Goal: Transaction & Acquisition: Obtain resource

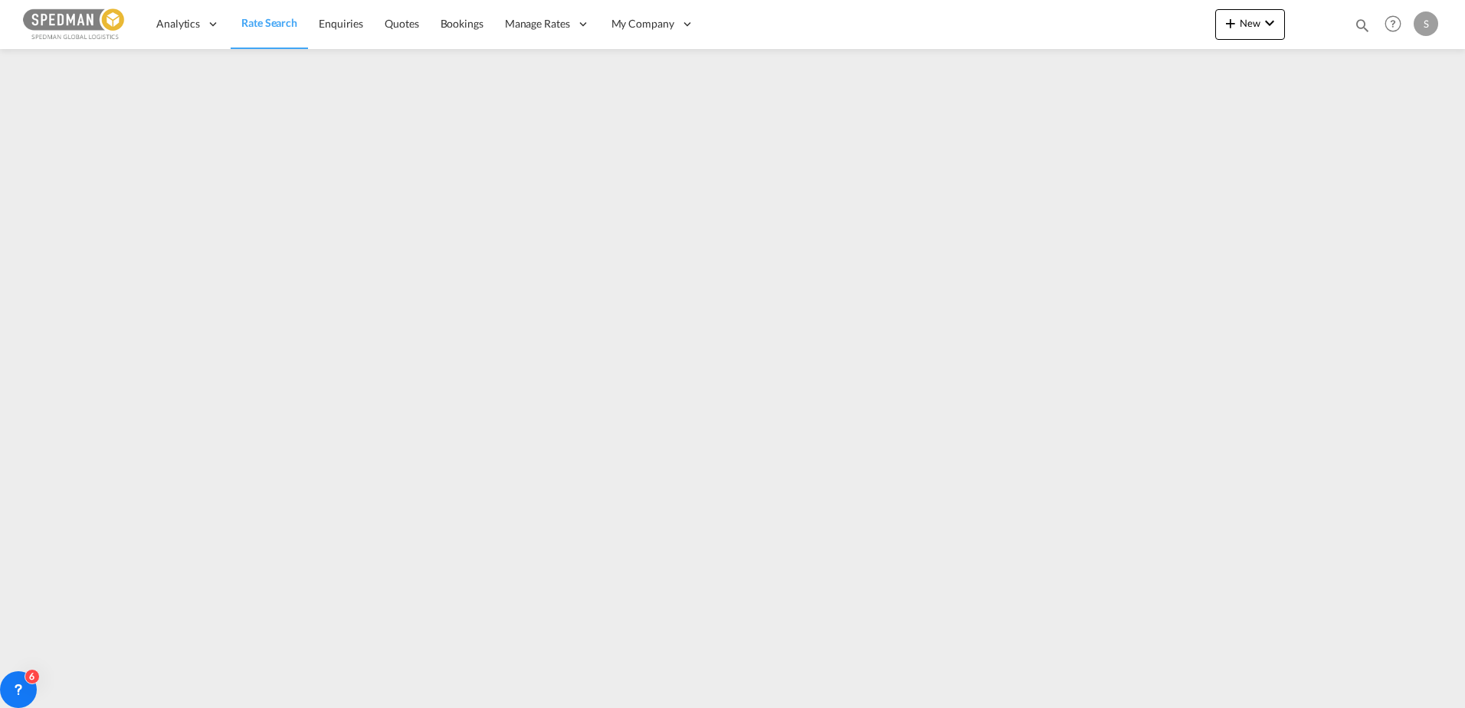
click at [276, 25] on span "Rate Search" at bounding box center [269, 22] width 56 height 13
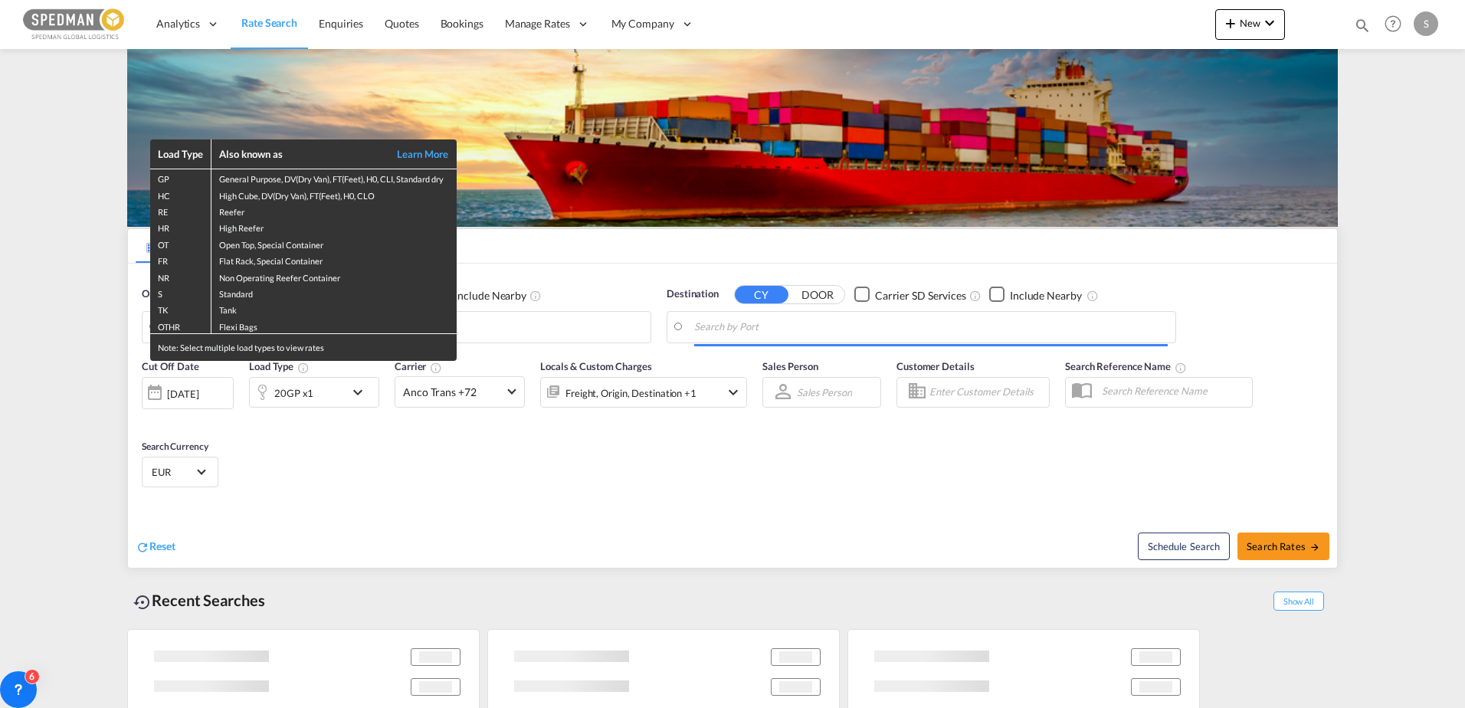
type input "[GEOGRAPHIC_DATA], [GEOGRAPHIC_DATA], CAVAN"
type input "[PERSON_NAME], NOMSS"
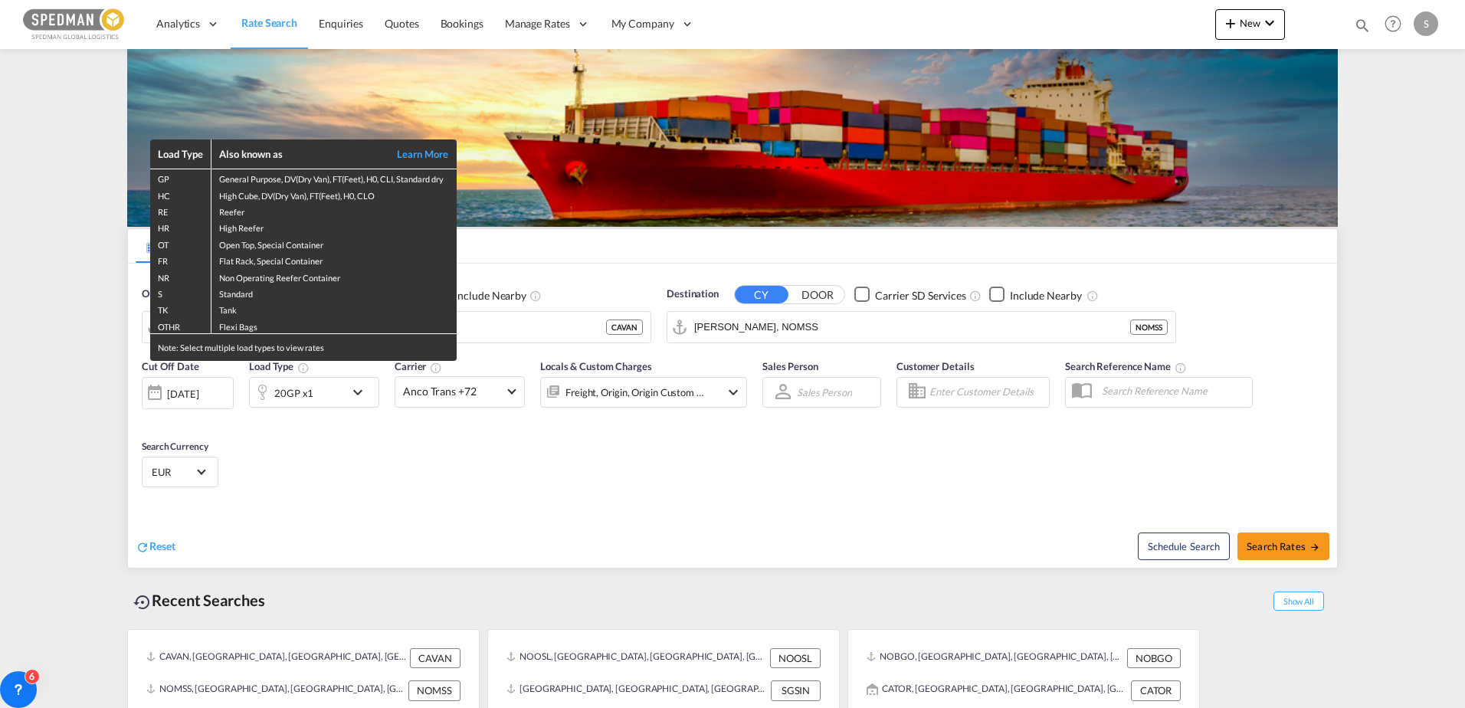
click at [490, 333] on div "Load Type Also known as Learn More GP General Purpose, DV(Dry Van), FT(Feet), H…" at bounding box center [732, 354] width 1465 height 708
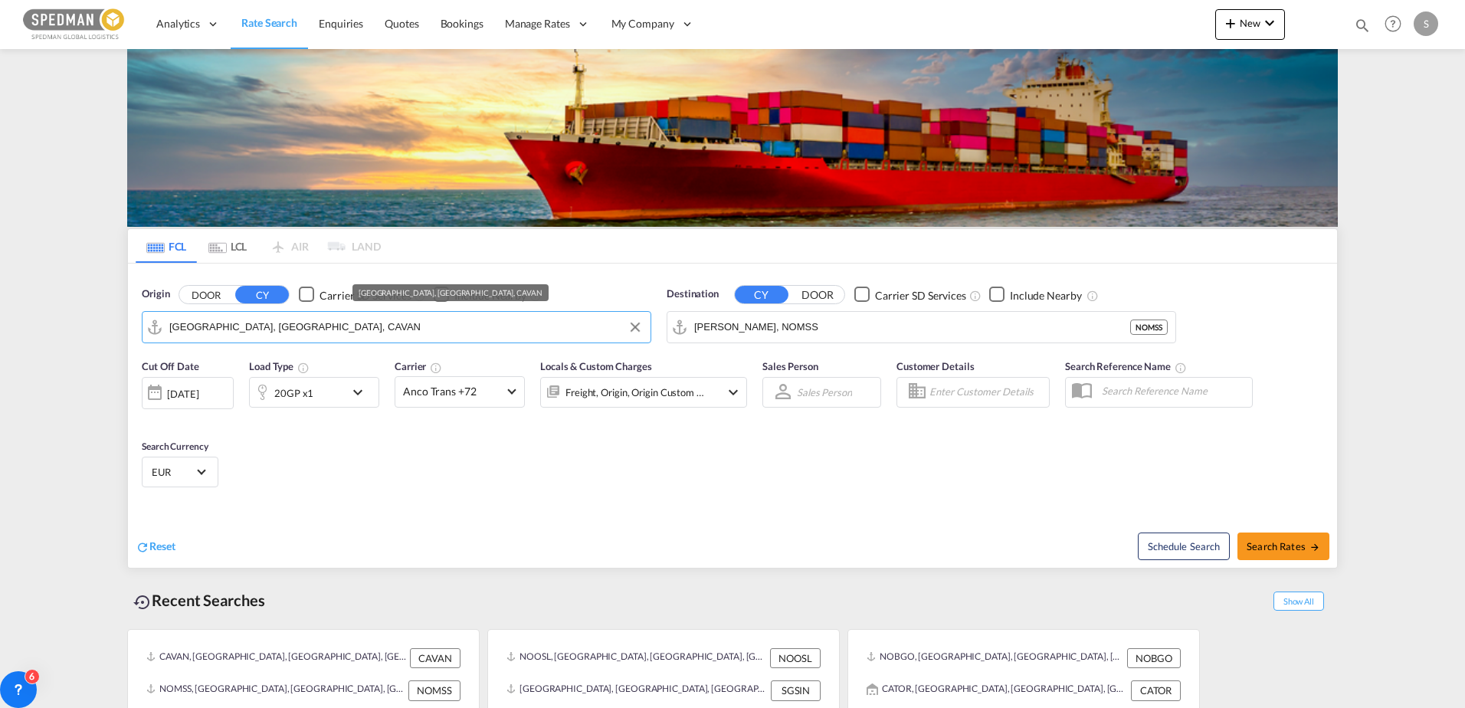
click at [490, 333] on input "[GEOGRAPHIC_DATA], [GEOGRAPHIC_DATA], CAVAN" at bounding box center [406, 327] width 474 height 23
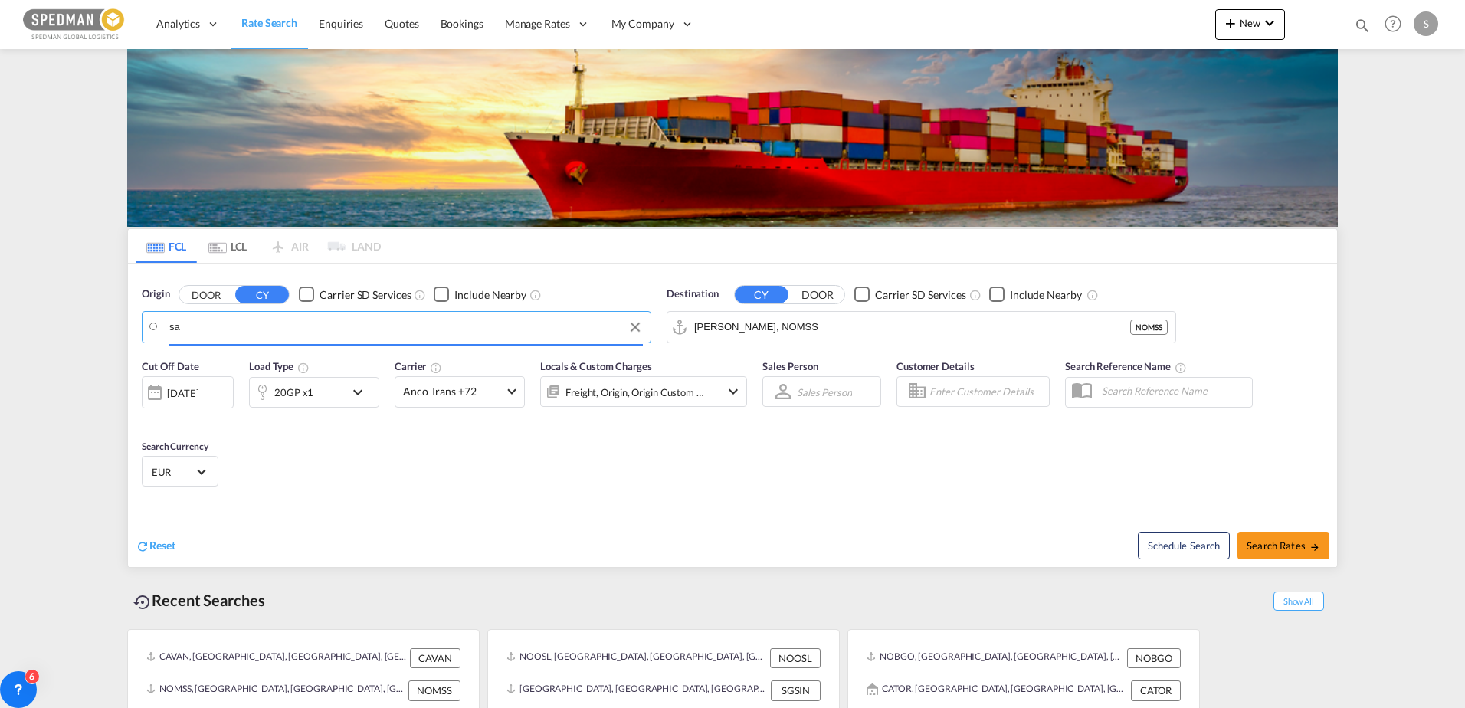
type input "s"
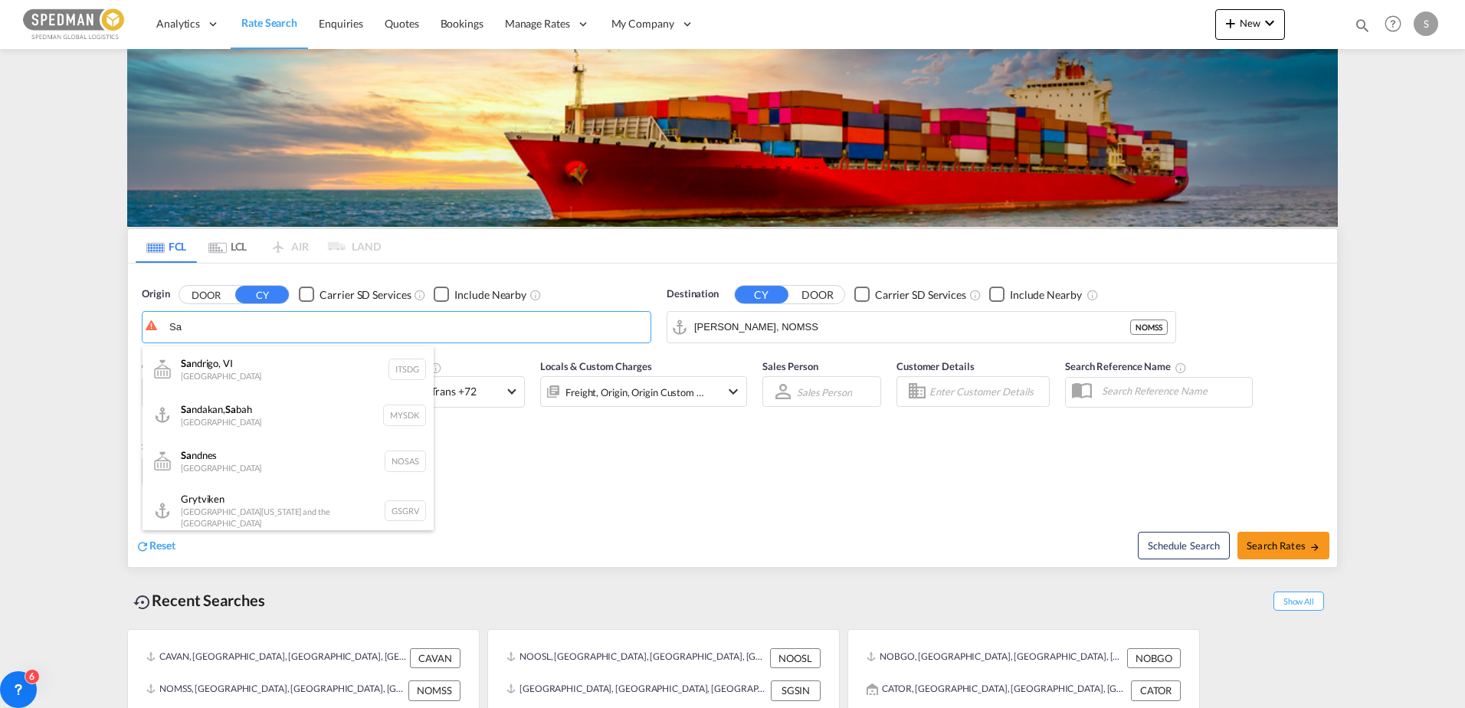
type input "S"
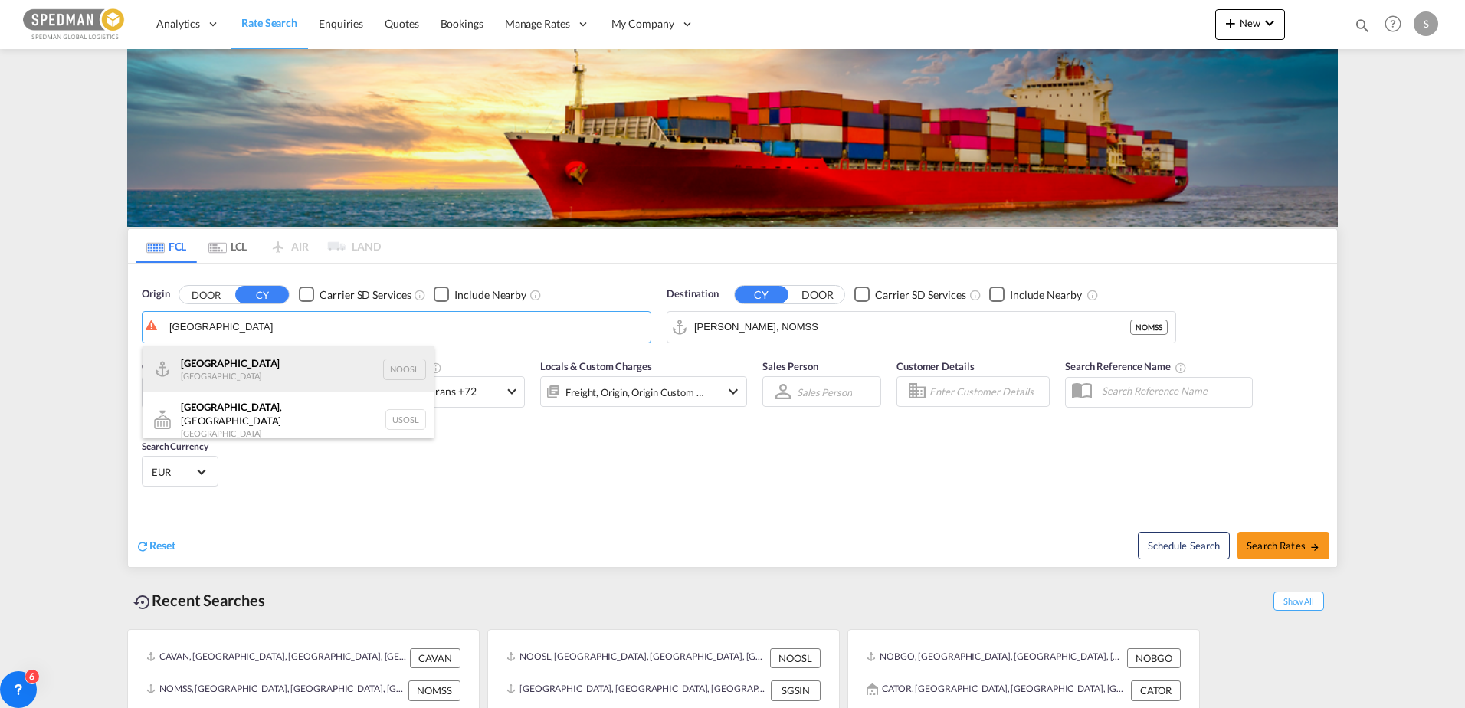
click at [234, 359] on div "[GEOGRAPHIC_DATA] [GEOGRAPHIC_DATA] NOOSL" at bounding box center [288, 369] width 291 height 46
type input "[GEOGRAPHIC_DATA], NOOSL"
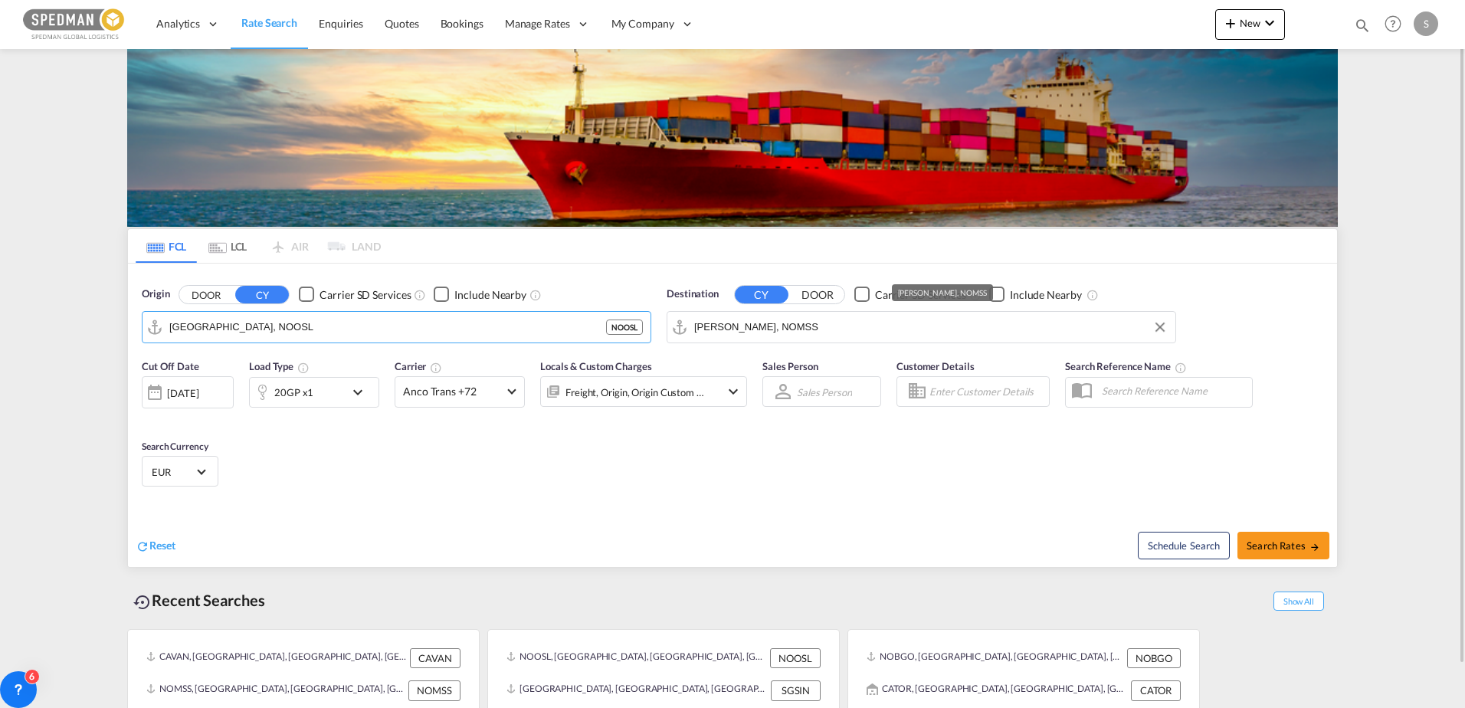
click at [716, 319] on input "[PERSON_NAME], NOMSS" at bounding box center [931, 327] width 474 height 23
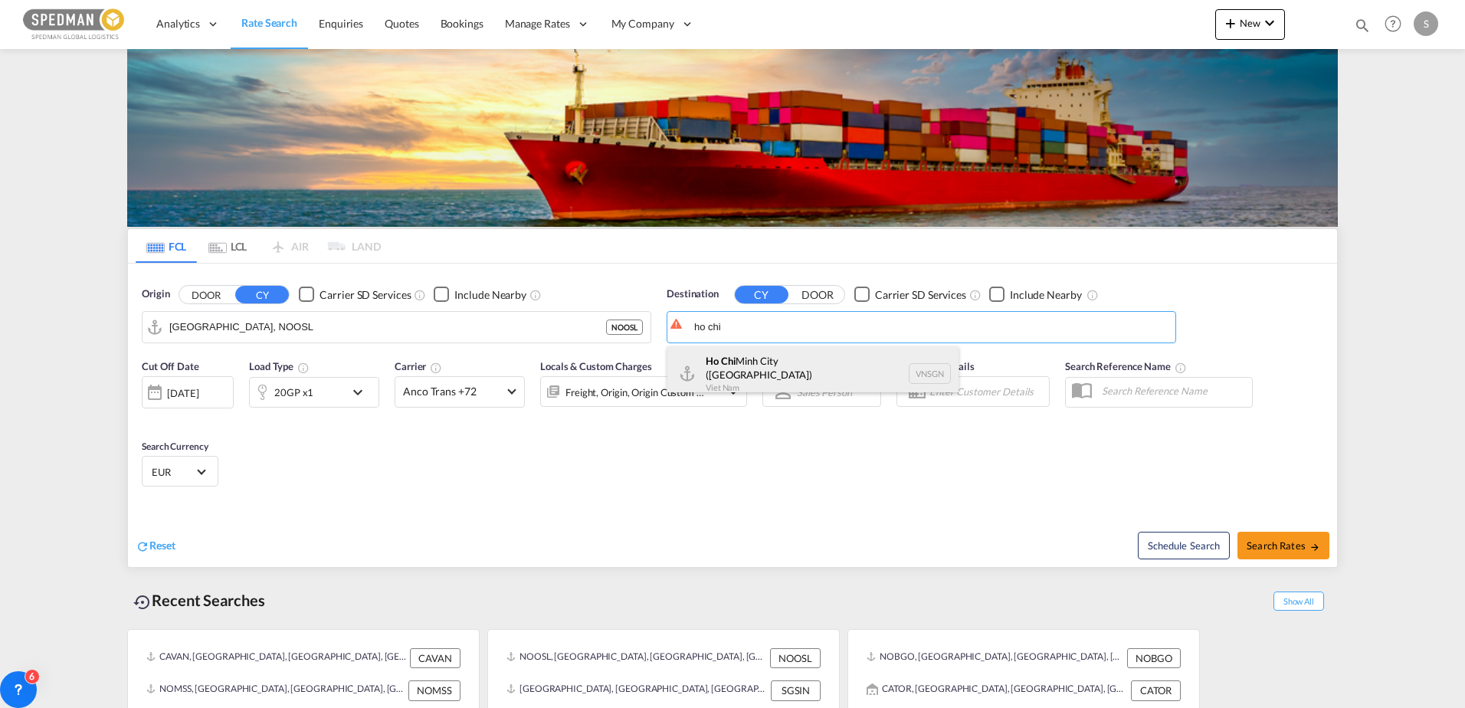
click at [740, 369] on div "[GEOGRAPHIC_DATA] ([GEOGRAPHIC_DATA]) [GEOGRAPHIC_DATA] VNSGN" at bounding box center [812, 373] width 291 height 55
type input "Ho Chi Minh City ([GEOGRAPHIC_DATA]), VNSGN"
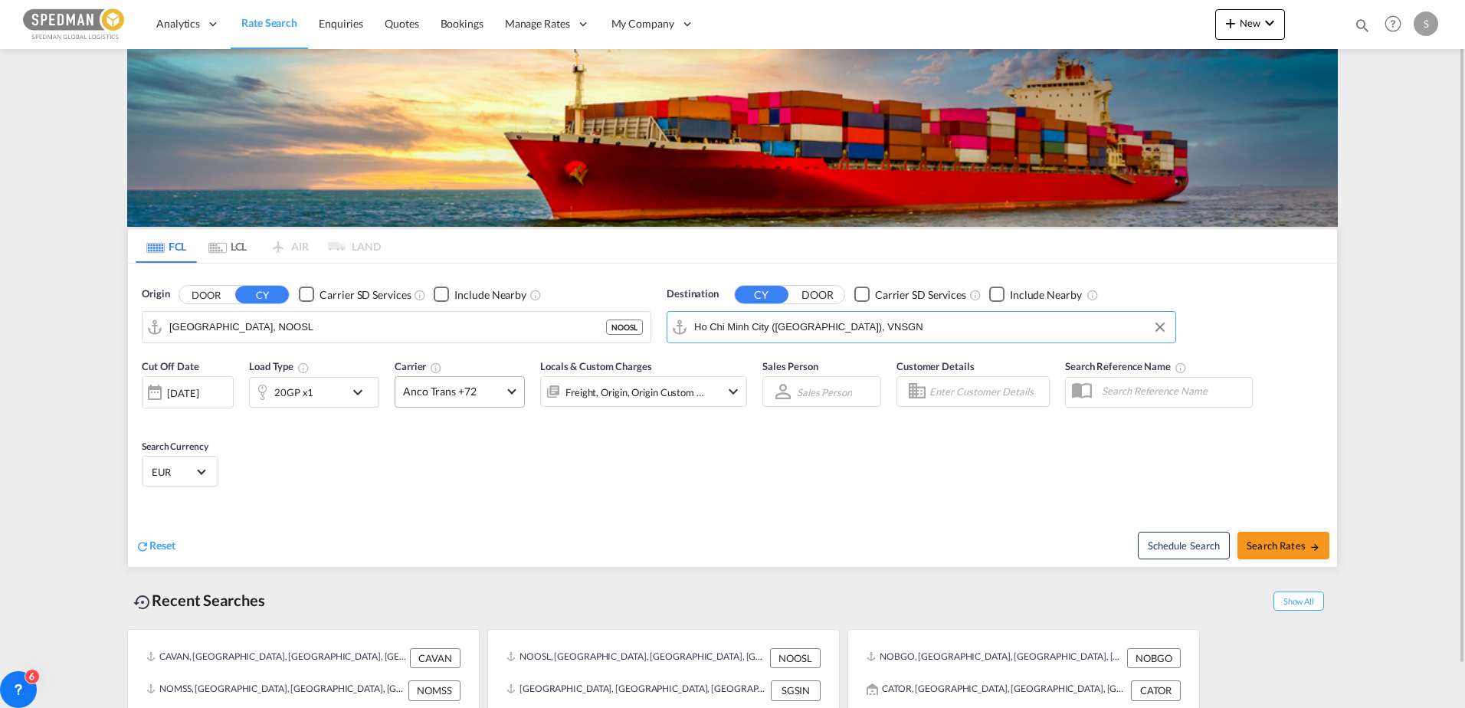
click at [457, 400] on md-select-value "Anco Trans +72" at bounding box center [459, 392] width 129 height 30
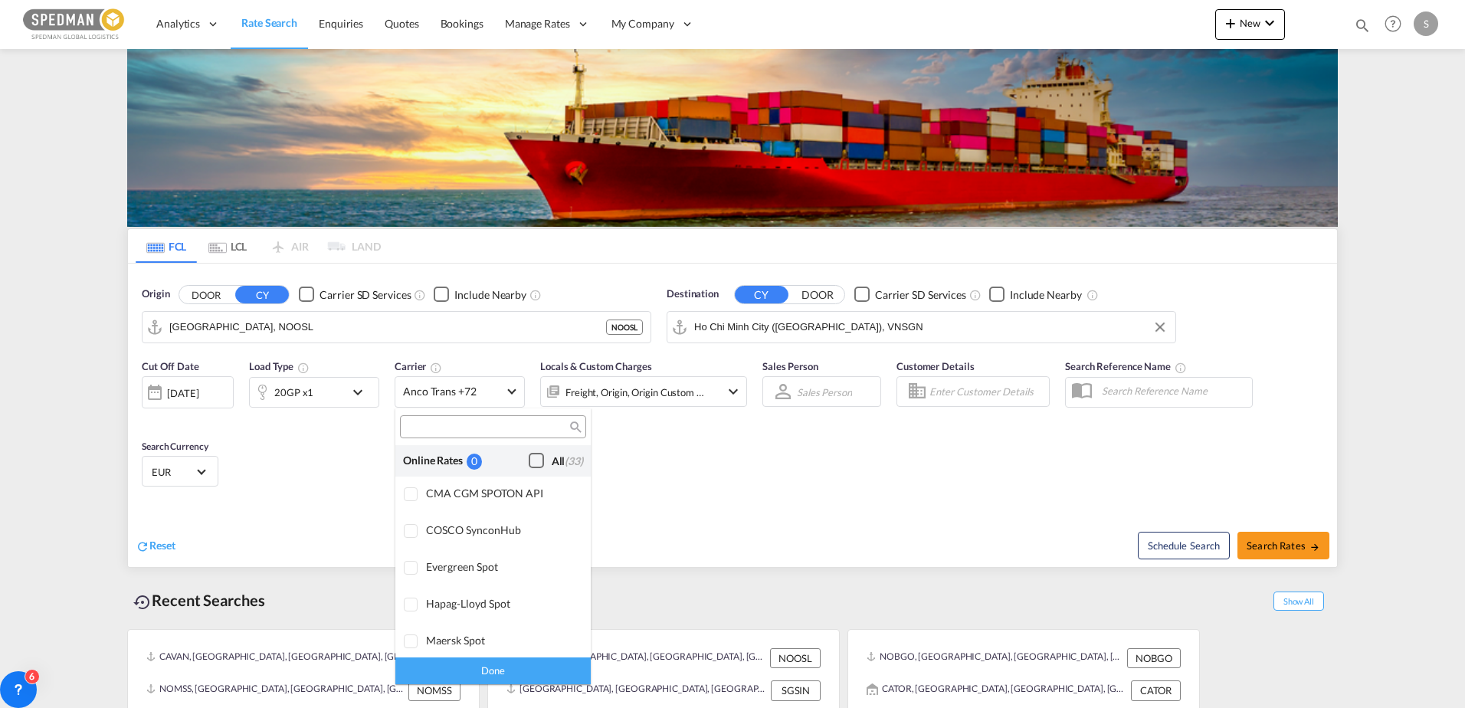
click at [529, 464] on div "Checkbox No Ink" at bounding box center [536, 460] width 15 height 15
click at [1292, 552] on md-backdrop at bounding box center [732, 354] width 1465 height 708
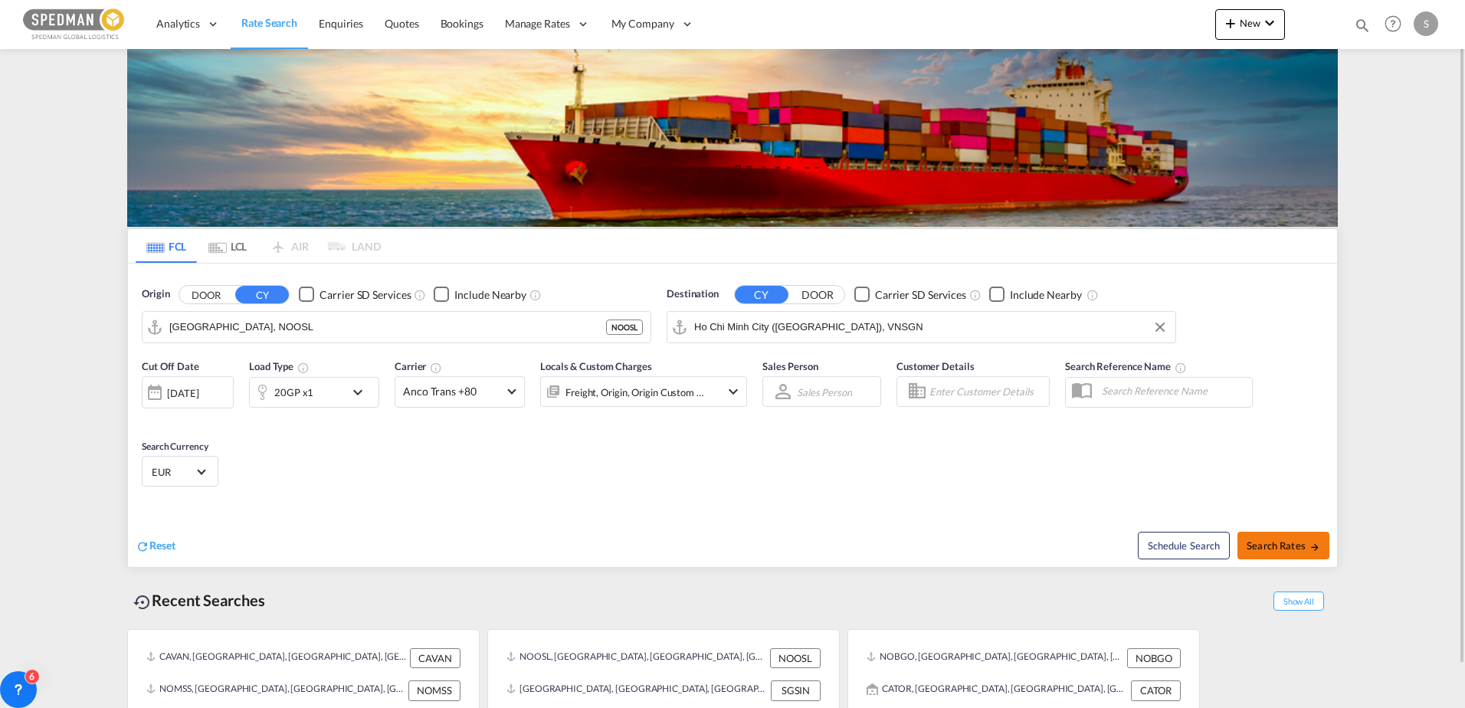
click at [1277, 542] on span "Search Rates" at bounding box center [1284, 545] width 74 height 12
type input "NOOSL to VNSGN / [DATE]"
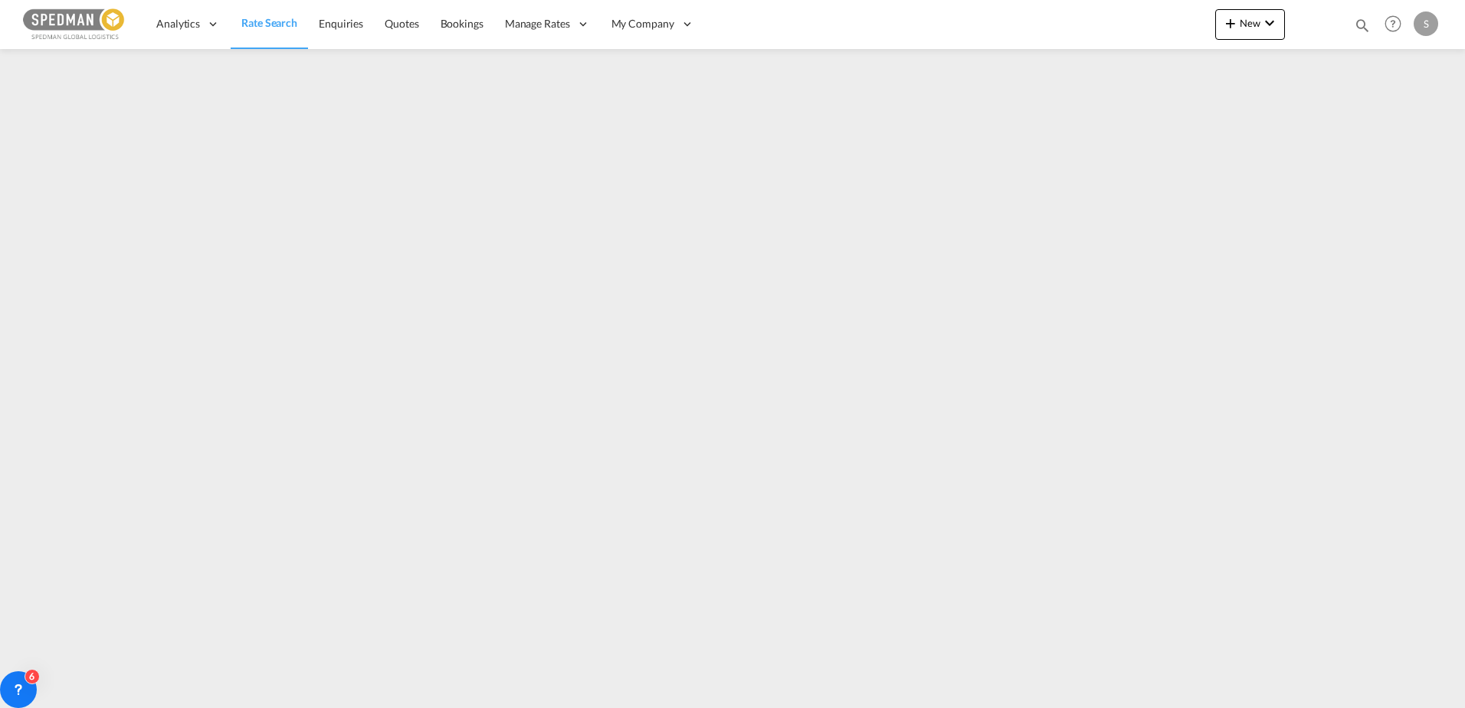
click at [253, 28] on span "Rate Search" at bounding box center [269, 22] width 56 height 13
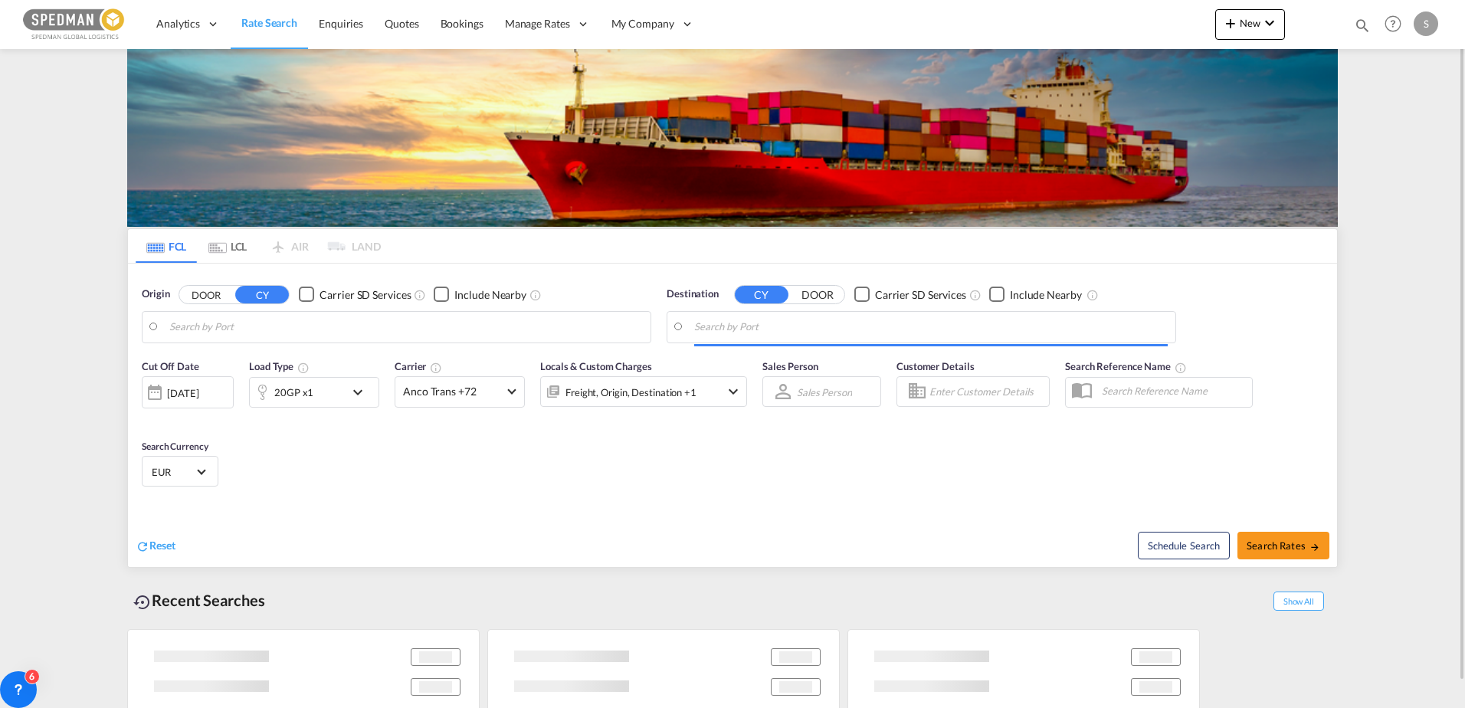
type input "[GEOGRAPHIC_DATA], NOOSL"
type input "Ho Chi Minh City ([GEOGRAPHIC_DATA]), VNSGN"
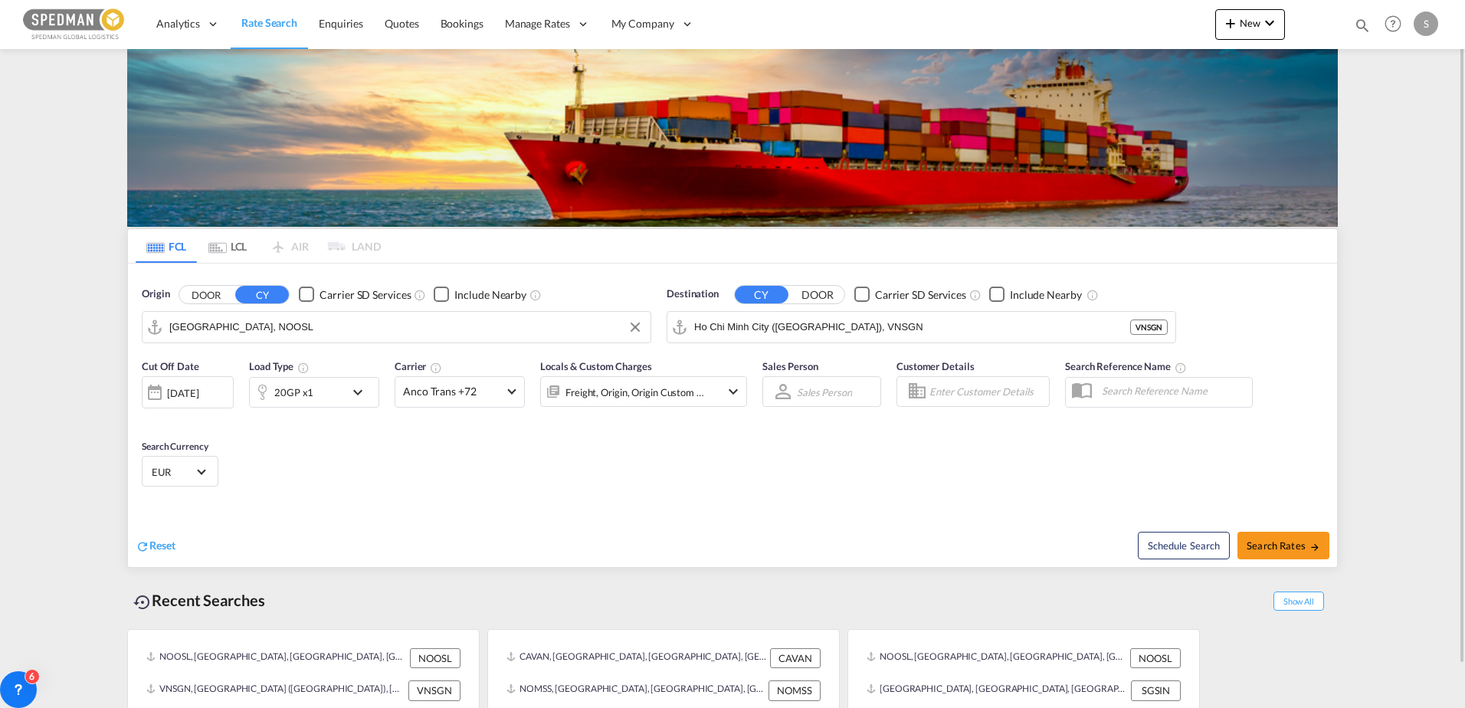
click at [268, 333] on input "[GEOGRAPHIC_DATA], NOOSL" at bounding box center [406, 327] width 474 height 23
type input "molde"
click at [237, 326] on input "molde" at bounding box center [406, 327] width 474 height 23
